Goal: Task Accomplishment & Management: Use online tool/utility

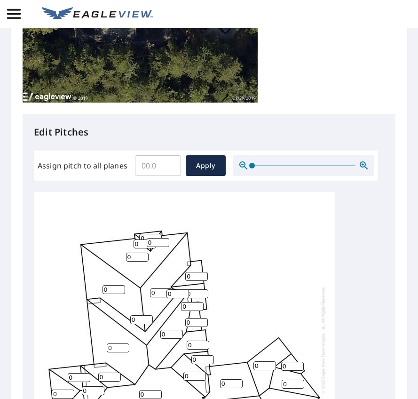
scroll to position [376, 0]
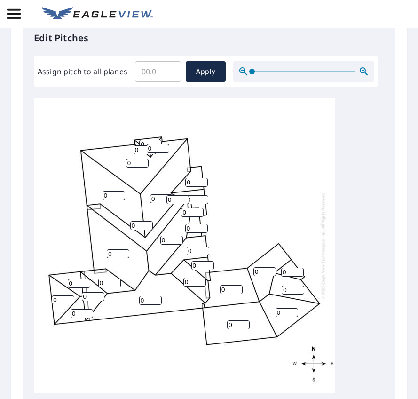
click at [157, 71] on input "Assign pitch to all planes" at bounding box center [158, 71] width 46 height 26
type input "12"
click at [206, 73] on span "Apply" at bounding box center [205, 72] width 25 height 12
type input "12"
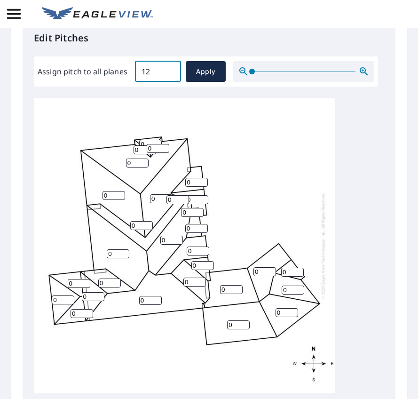
type input "12"
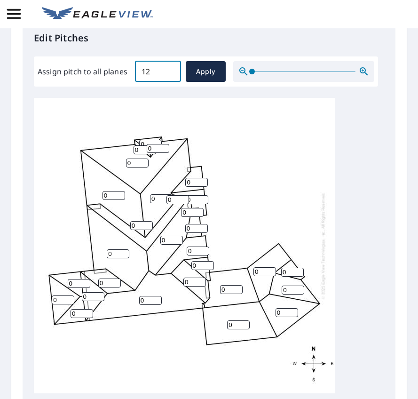
type input "12"
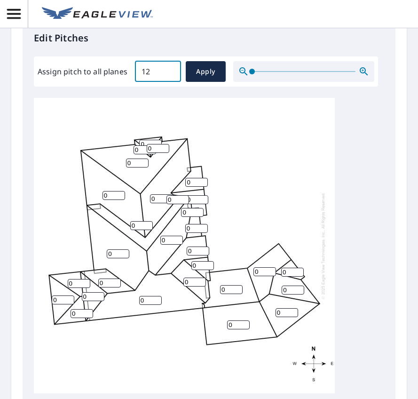
type input "12"
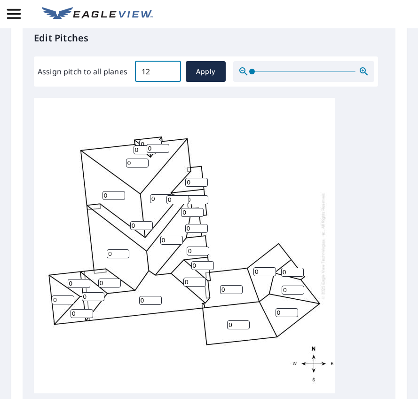
type input "12"
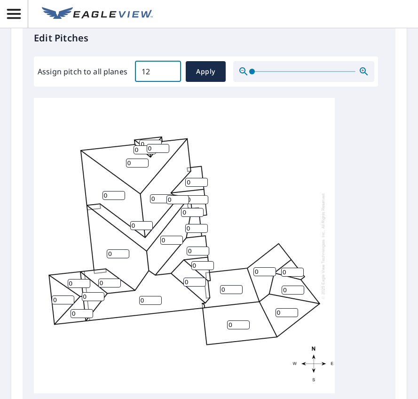
type input "12"
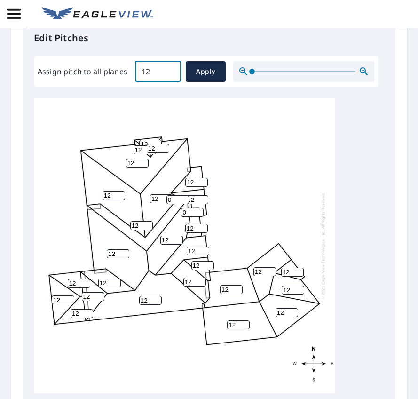
type input "12"
drag, startPoint x: 207, startPoint y: 76, endPoint x: 228, endPoint y: 97, distance: 30.0
click at [207, 76] on span "Apply" at bounding box center [205, 72] width 25 height 12
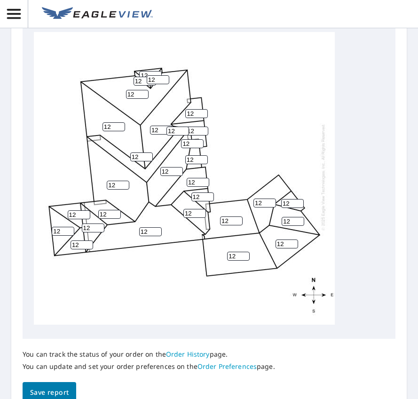
scroll to position [531, 0]
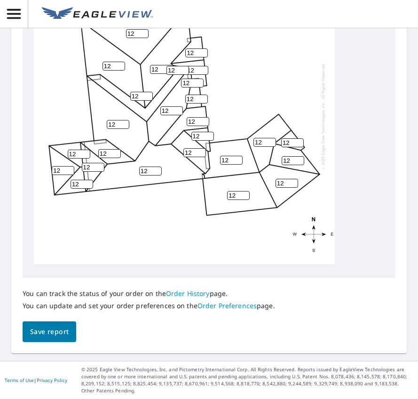
click at [63, 330] on span "Save report" at bounding box center [49, 332] width 39 height 12
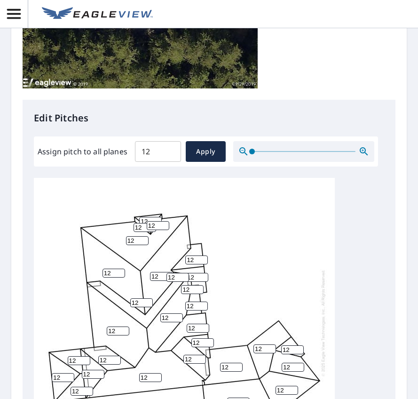
scroll to position [142, 0]
